Goal: Information Seeking & Learning: Find specific fact

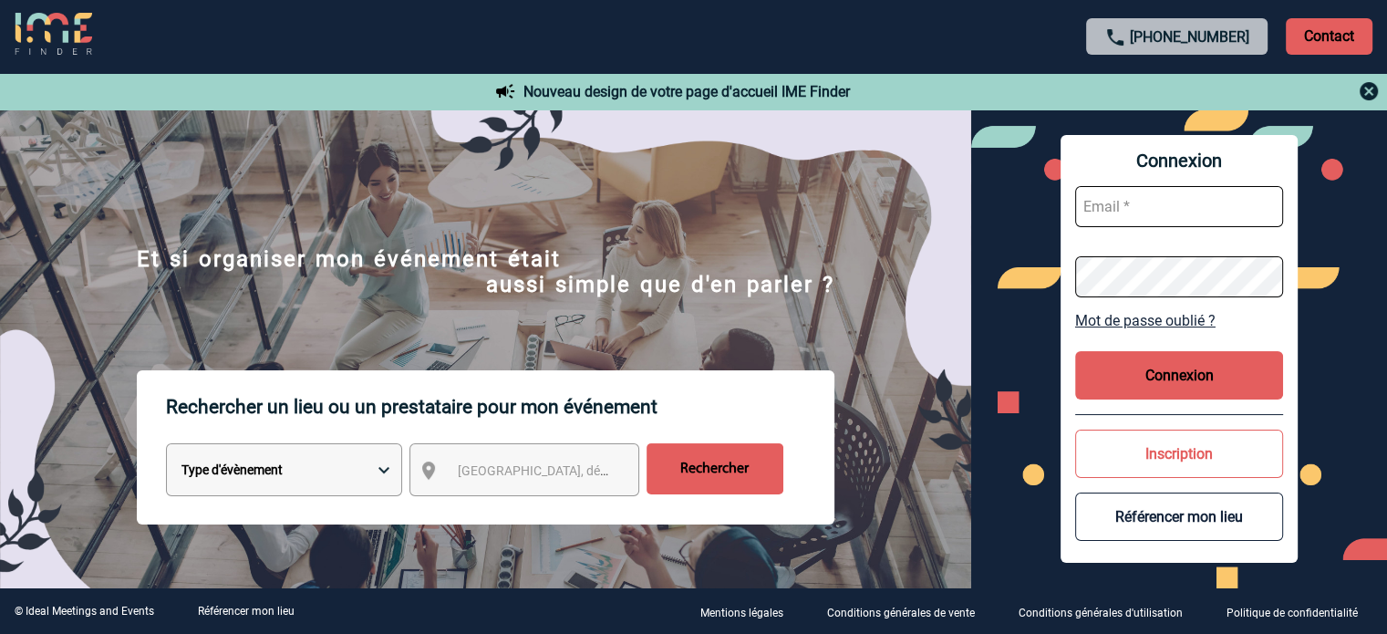
type input "cleborgne@ime-groupe.com"
click at [1206, 382] on button "Connexion" at bounding box center [1179, 375] width 208 height 48
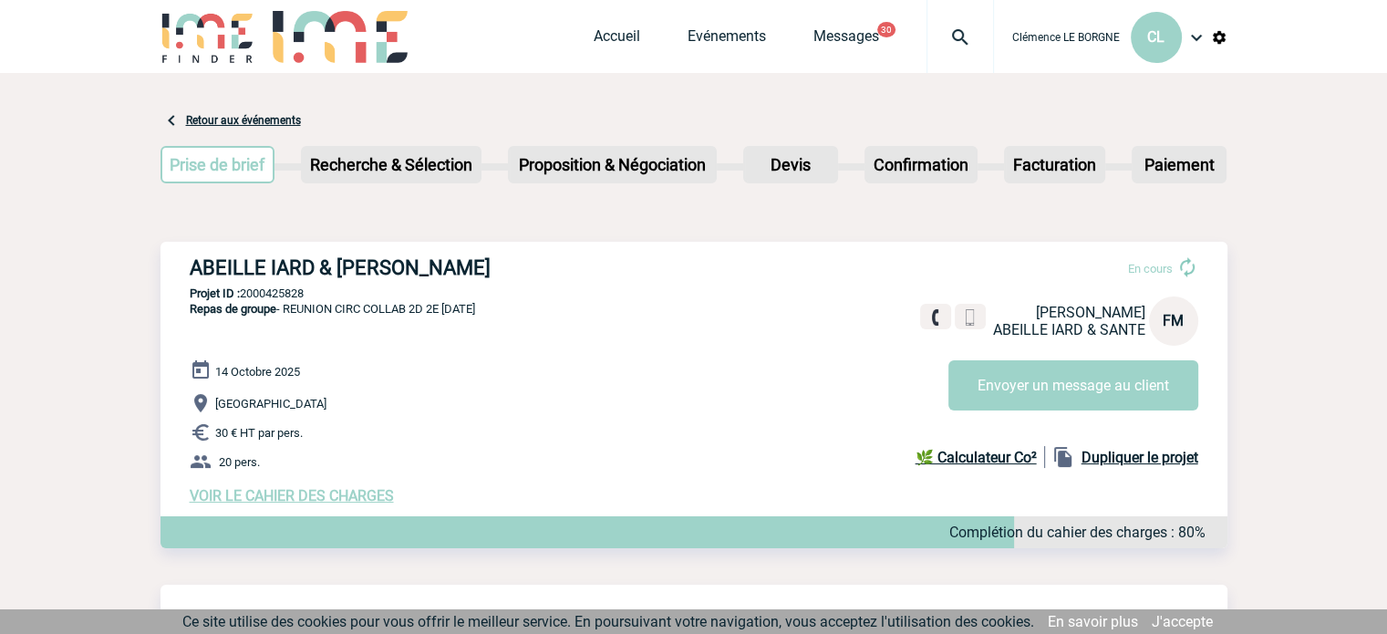
drag, startPoint x: 175, startPoint y: 266, endPoint x: 605, endPoint y: 276, distance: 430.5
click at [605, 276] on div "ABEILLE IARD & [PERSON_NAME] En cours [PERSON_NAME] IARD & SANTE FM Envoyer un …" at bounding box center [693, 380] width 1067 height 277
copy h3 "ABEILLE IARD & [PERSON_NAME]"
drag, startPoint x: 318, startPoint y: 292, endPoint x: 243, endPoint y: 297, distance: 75.9
click at [243, 297] on p "Projet ID : 2000425828" at bounding box center [693, 293] width 1067 height 14
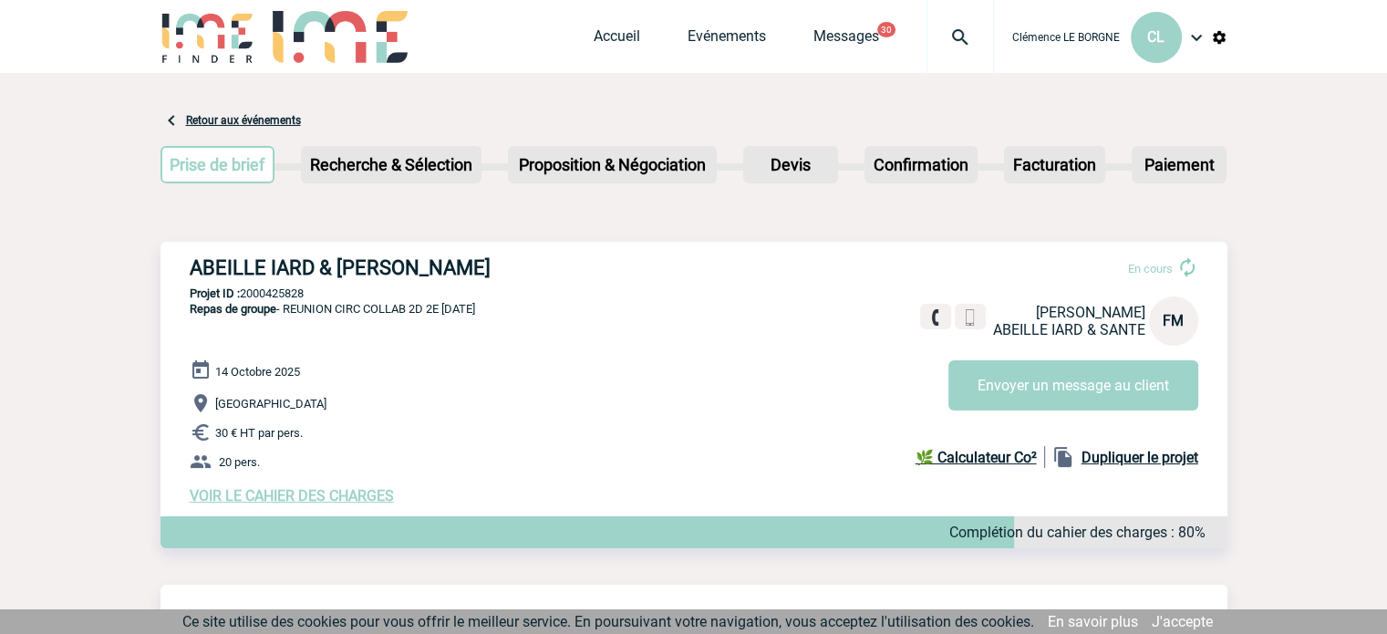
copy p "2000425828"
drag, startPoint x: 187, startPoint y: 307, endPoint x: 527, endPoint y: 315, distance: 340.2
click at [527, 315] on div "ABEILLE IARD & [PERSON_NAME] En cours [PERSON_NAME] IARD & SANTE FM Envoyer un …" at bounding box center [693, 380] width 1067 height 277
copy span "Repas de groupe - REUNION CIRC COLLAB 2D 2E [DATE]"
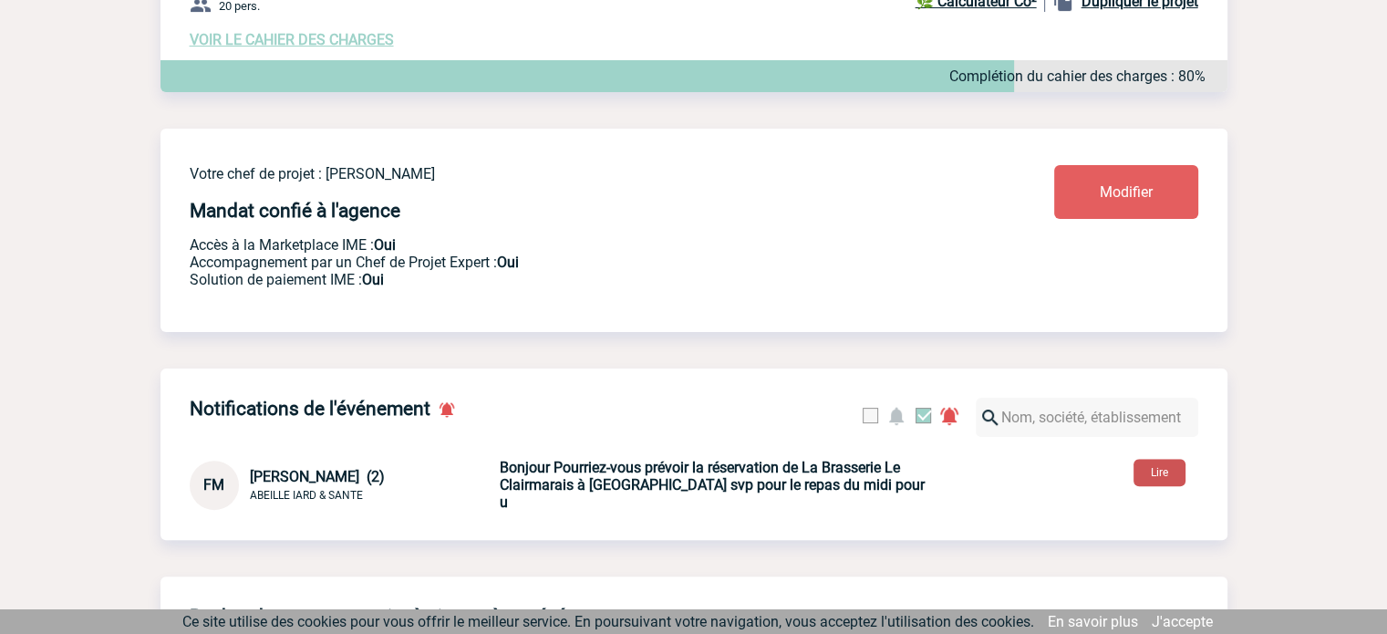
drag, startPoint x: 1142, startPoint y: 481, endPoint x: 1151, endPoint y: 486, distance: 10.6
click at [1143, 481] on button "Lire" at bounding box center [1159, 472] width 52 height 27
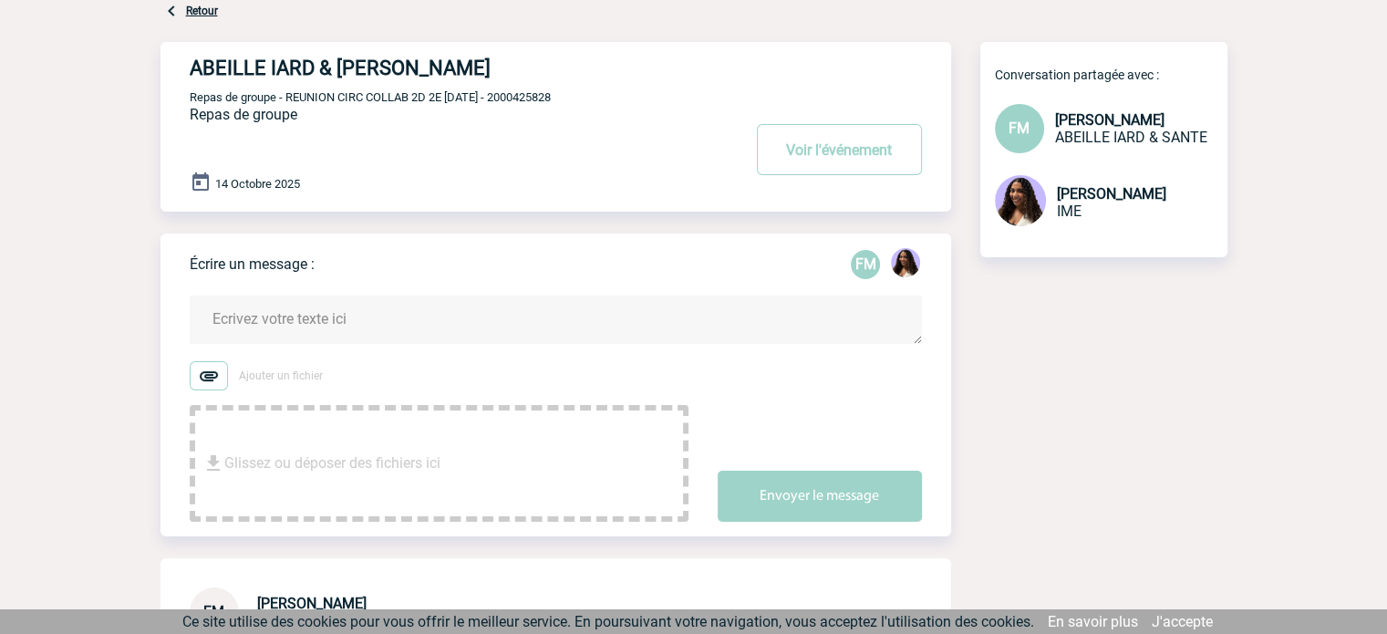
scroll to position [456, 0]
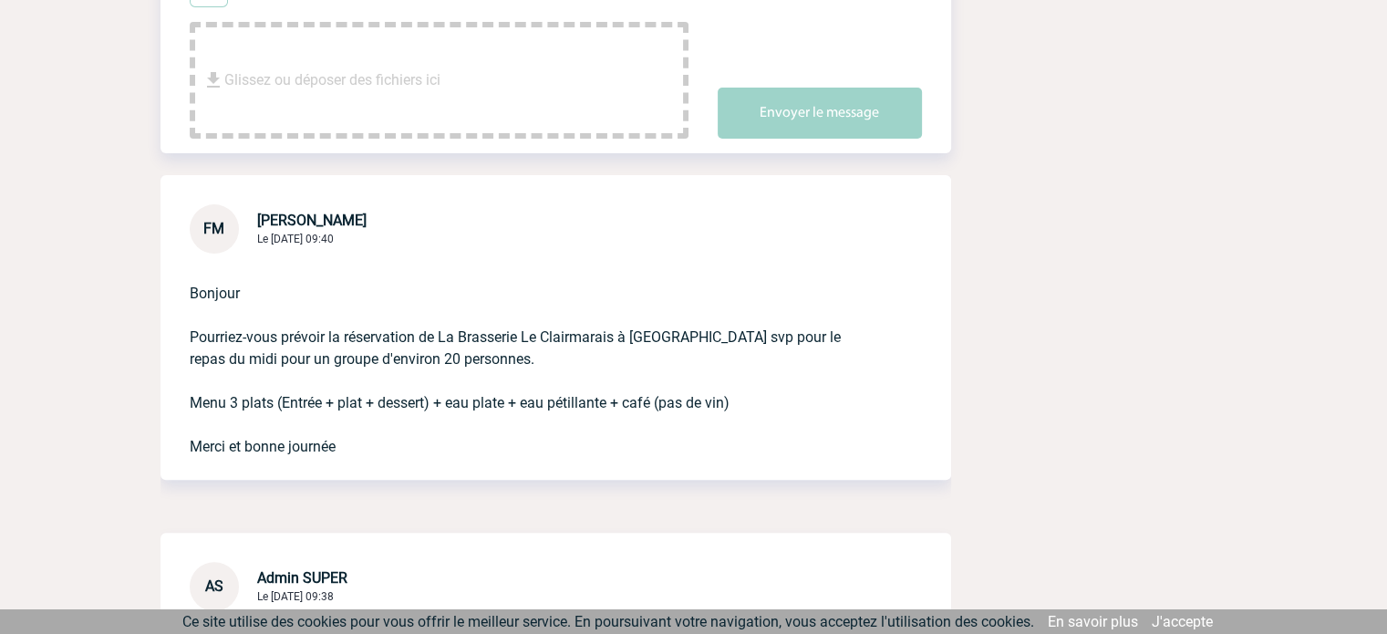
drag, startPoint x: 183, startPoint y: 405, endPoint x: 737, endPoint y: 412, distance: 553.5
click at [737, 412] on div "Bonjour Pourriez-vous prévoir la réservation de La Brasserie Le Clairmarais à R…" at bounding box center [555, 366] width 791 height 226
copy p "Menu 3 plats (Entrée + plat + dessert) + eau plate + eau pétillante + café (pas…"
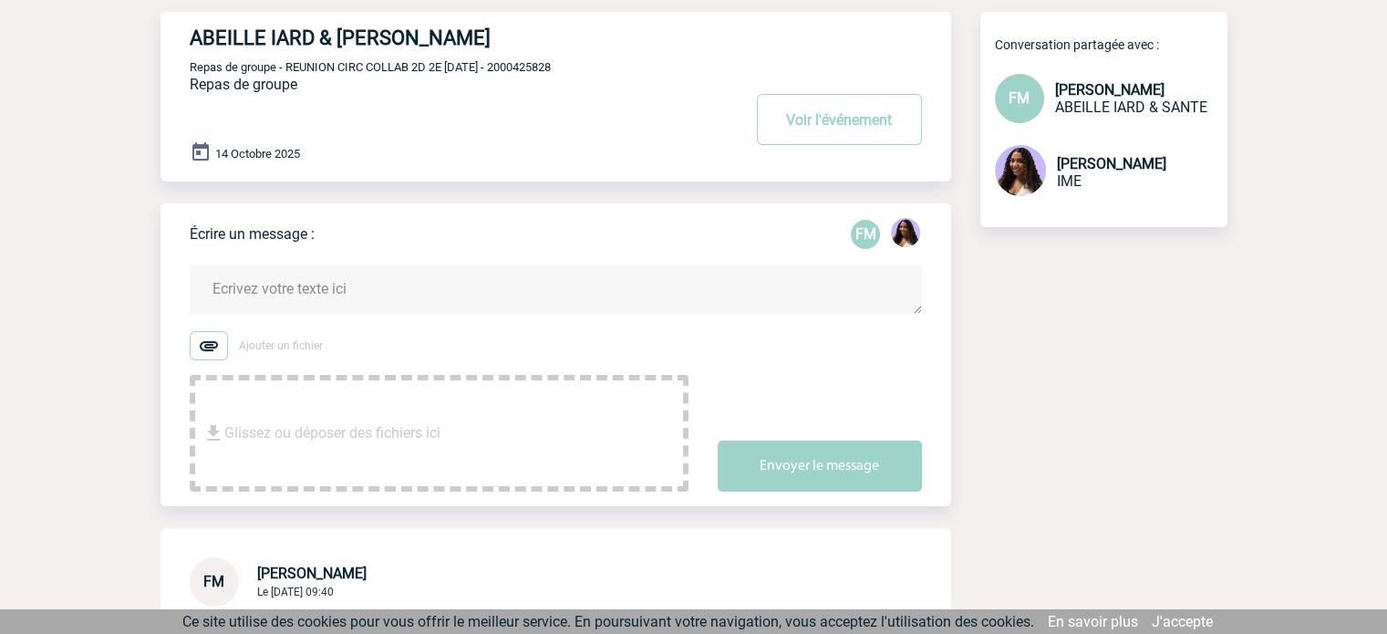
scroll to position [0, 0]
